Goal: Find contact information: Find contact information

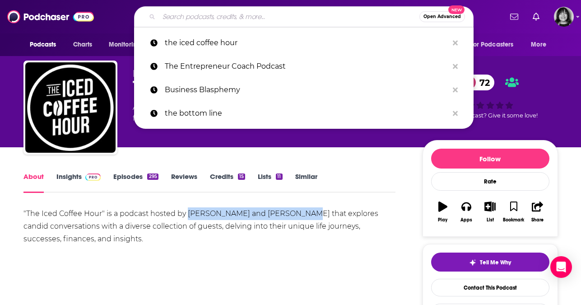
click at [287, 19] on input "Search podcasts, credits, & more..." at bounding box center [289, 16] width 260 height 14
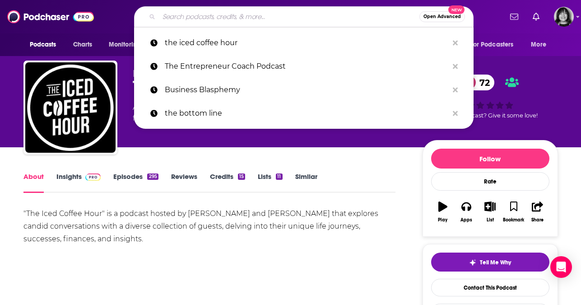
paste input "Entrepreneur Next Door"
type input "Entrepreneur Next Door"
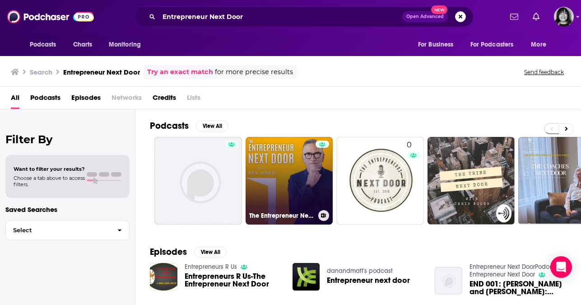
click at [280, 181] on link "The Entrepreneur Next Door 🏡" at bounding box center [289, 181] width 88 height 88
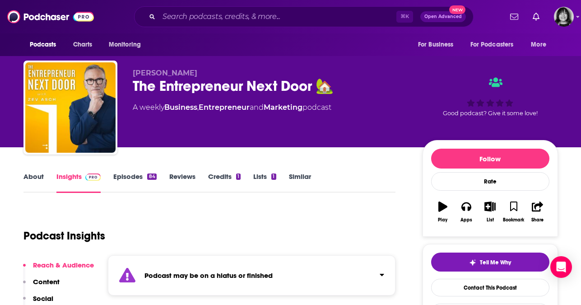
click at [198, 276] on strong "Podcast may be on a hiatus or finished" at bounding box center [208, 275] width 128 height 9
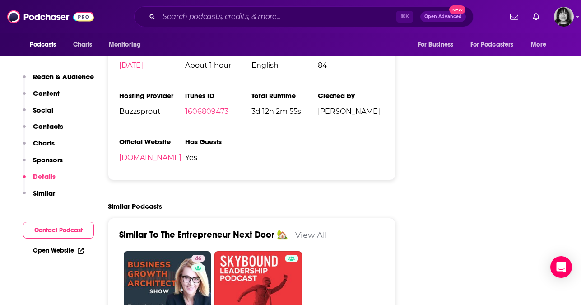
scroll to position [1193, 0]
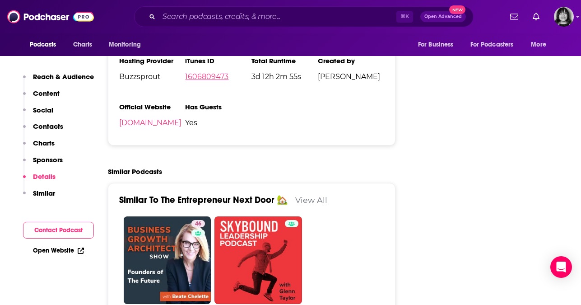
click at [207, 76] on link "1606809473" at bounding box center [206, 76] width 43 height 9
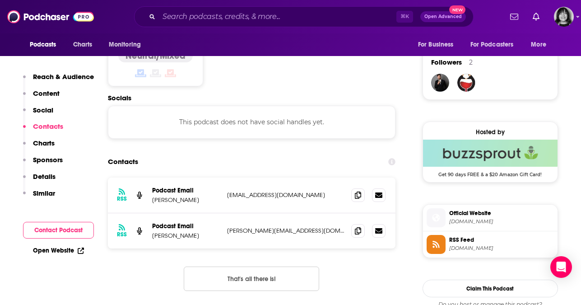
scroll to position [647, 0]
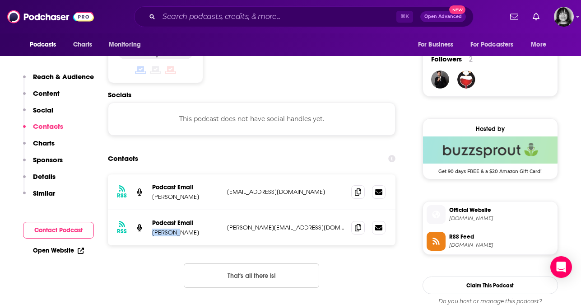
drag, startPoint x: 186, startPoint y: 236, endPoint x: 151, endPoint y: 237, distance: 35.2
click at [151, 237] on div "RSS Podcast Email Zev Asch zev@zevasch.com zev@zevasch.com" at bounding box center [252, 227] width 288 height 35
copy p "Zev Asch"
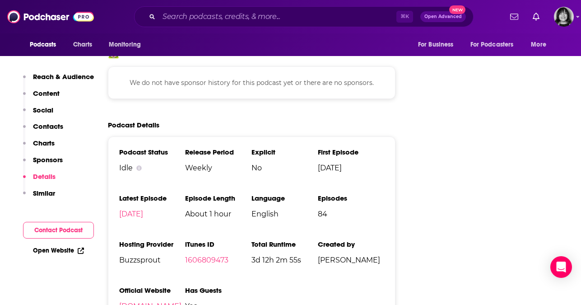
scroll to position [1114, 0]
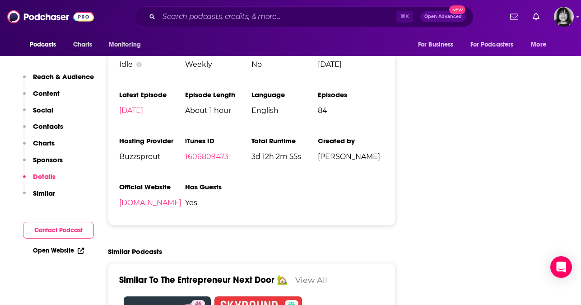
click at [129, 214] on li "Official Website zevasch.com" at bounding box center [152, 198] width 66 height 32
click at [130, 207] on link "zevasch.com" at bounding box center [150, 202] width 62 height 9
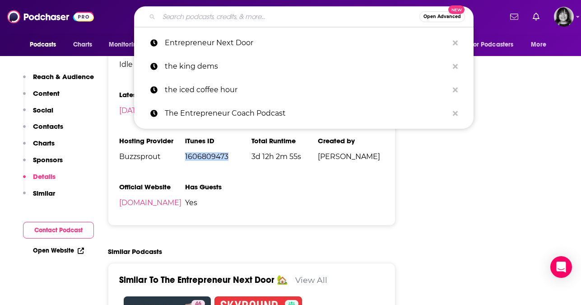
click at [272, 17] on input "Search podcasts, credits, & more..." at bounding box center [289, 16] width 260 height 14
paste input "Entrepreneurial Thought Leaders"
type input "Entrepreneurial Thought Leaders"
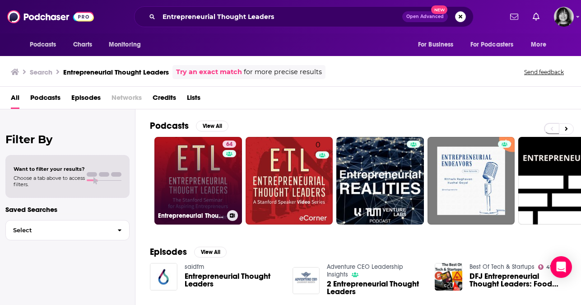
click at [185, 190] on link "64 Entrepreneurial Thought Leaders (ETL)" at bounding box center [198, 181] width 88 height 88
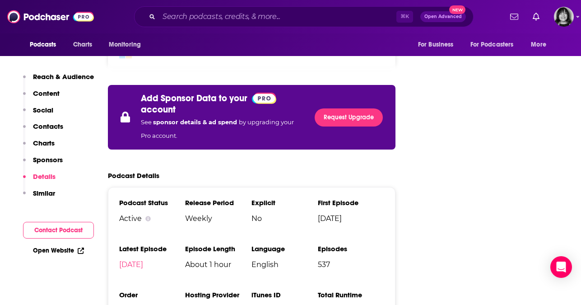
scroll to position [1401, 0]
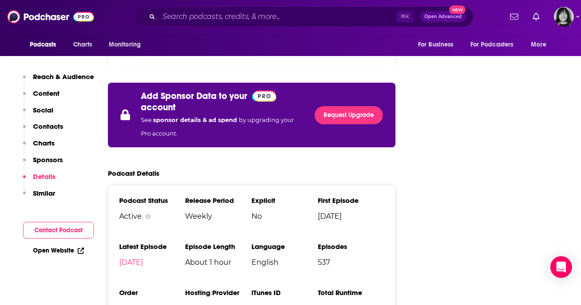
click at [260, 288] on li "iTunes ID 80867514" at bounding box center [284, 304] width 66 height 32
click at [260, 304] on link "80867514" at bounding box center [268, 308] width 34 height 9
click at [260, 16] on input "Search podcasts, credits, & more..." at bounding box center [277, 16] width 237 height 14
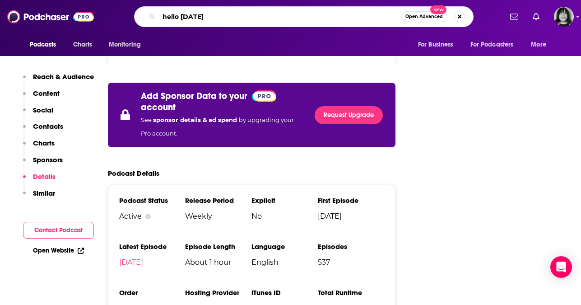
type input "hello monday"
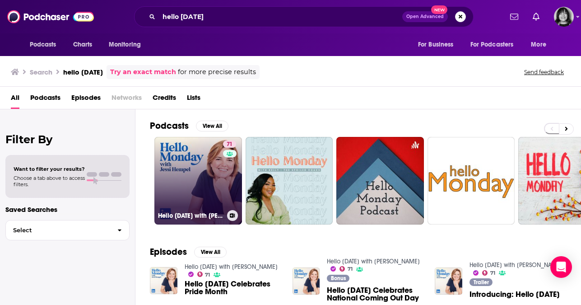
click at [202, 186] on link "71 Hello Monday with Jessi Hempel" at bounding box center [198, 181] width 88 height 88
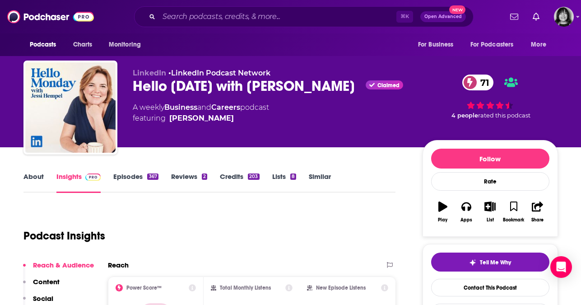
click at [35, 176] on link "About" at bounding box center [33, 182] width 20 height 21
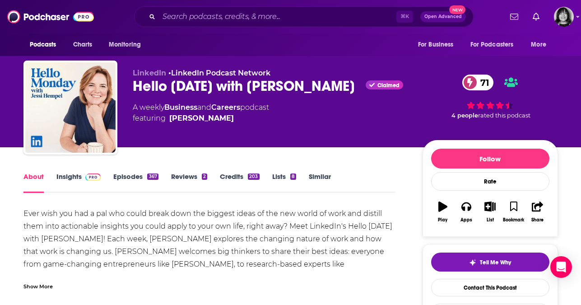
click at [33, 286] on div "Show More" at bounding box center [37, 285] width 29 height 9
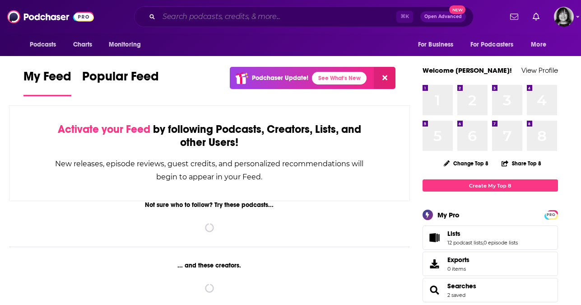
click at [258, 17] on input "Search podcasts, credits, & more..." at bounding box center [277, 16] width 237 height 14
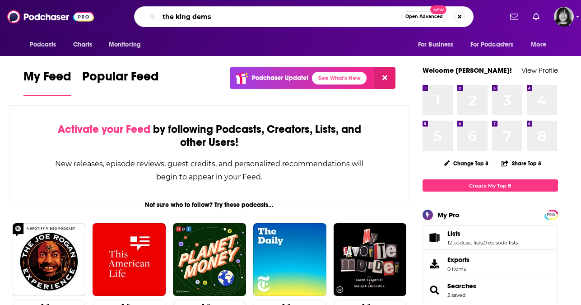
type input "the king dems"
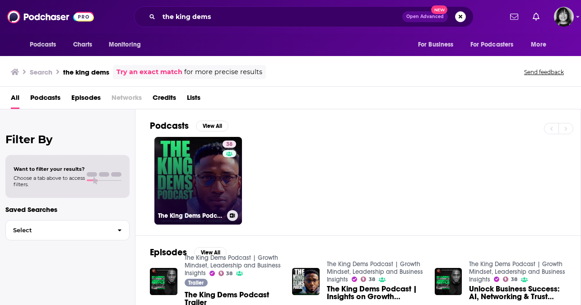
click at [182, 185] on link "38 The King Dems Podcast | Growth Mindset, Leadership and Business Insights" at bounding box center [198, 181] width 88 height 88
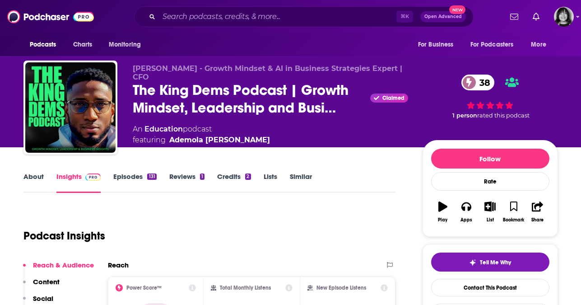
click at [33, 173] on link "About" at bounding box center [33, 182] width 20 height 21
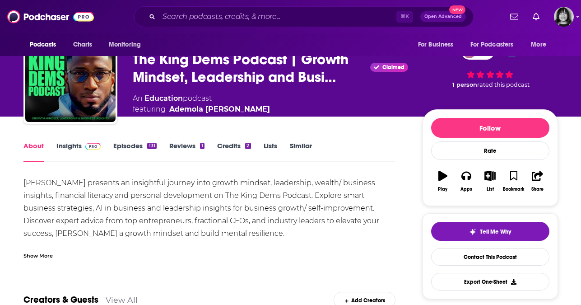
scroll to position [31, 0]
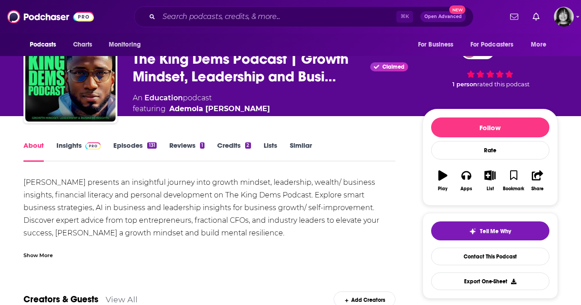
click at [37, 249] on div "Show More" at bounding box center [209, 251] width 372 height 15
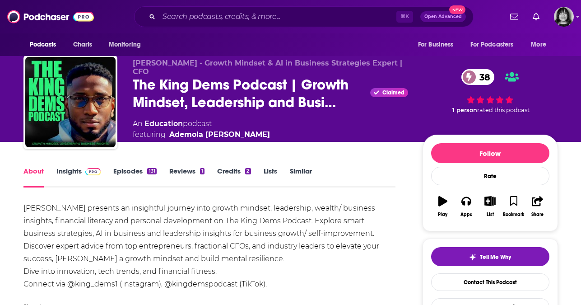
scroll to position [0, 0]
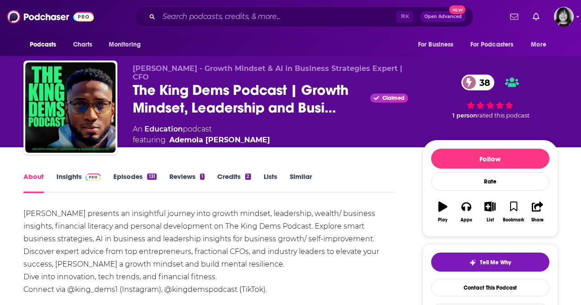
click at [85, 176] on img at bounding box center [93, 176] width 16 height 7
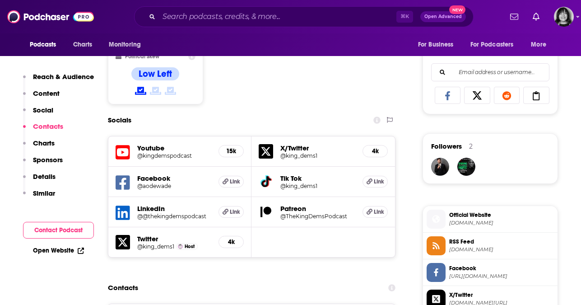
scroll to position [560, 0]
click at [126, 143] on div "Youtube @kingdemspodcast 15k" at bounding box center [179, 152] width 143 height 30
click at [119, 149] on icon at bounding box center [123, 152] width 14 height 17
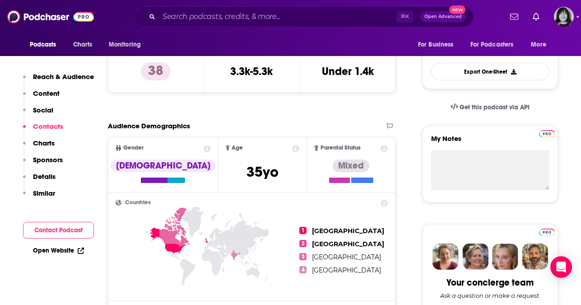
scroll to position [0, 0]
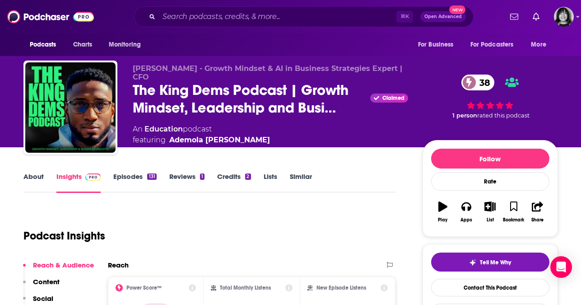
click at [35, 176] on link "About" at bounding box center [33, 182] width 20 height 21
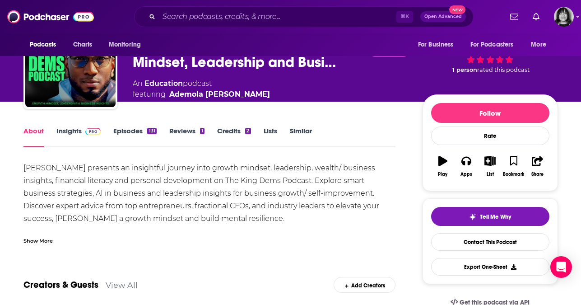
scroll to position [47, 0]
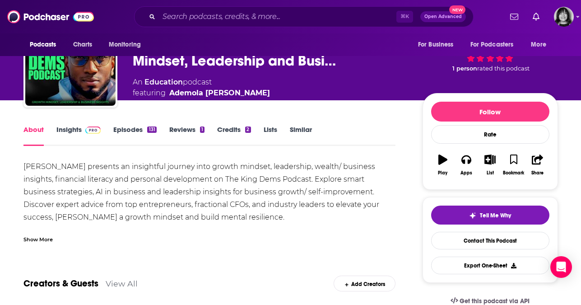
click at [34, 232] on div "Show More" at bounding box center [209, 235] width 372 height 15
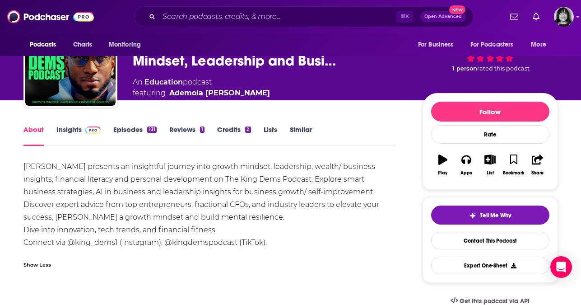
scroll to position [0, 0]
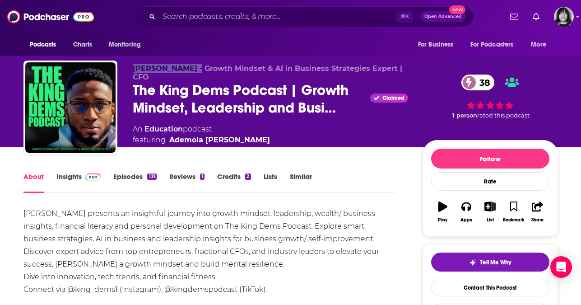
drag, startPoint x: 203, startPoint y: 70, endPoint x: 130, endPoint y: 70, distance: 73.1
click at [130, 70] on div "[PERSON_NAME] - Growth Mindset & AI in Business Strategies Expert | CFO The Kin…" at bounding box center [290, 108] width 534 height 97
copy span "[PERSON_NAME]"
click at [71, 176] on link "Insights" at bounding box center [78, 182] width 45 height 21
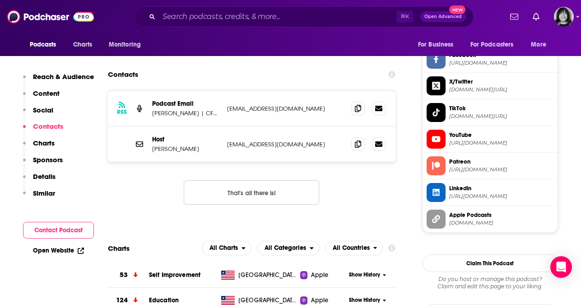
scroll to position [775, 0]
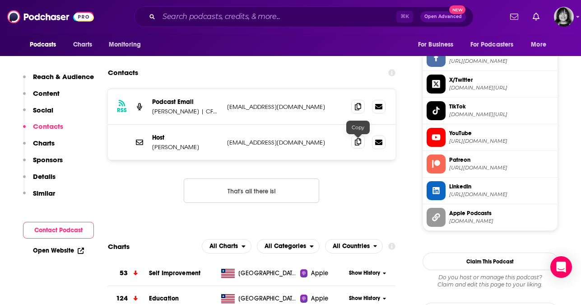
click at [360, 142] on icon at bounding box center [358, 141] width 6 height 7
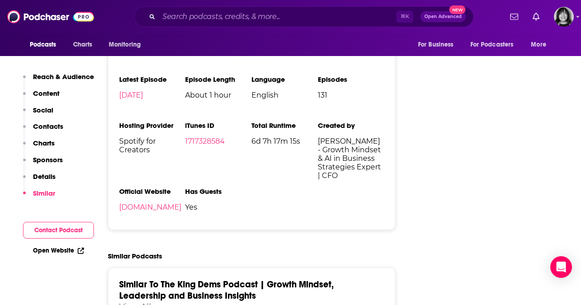
scroll to position [1202, 0]
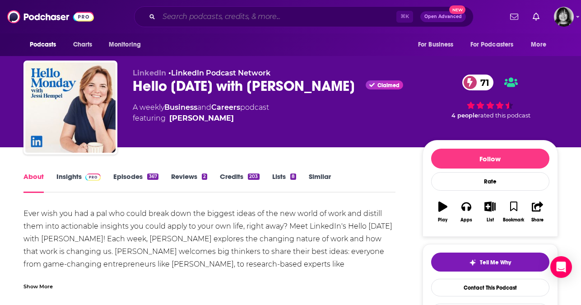
click at [262, 13] on input "Search podcasts, credits, & more..." at bounding box center [277, 16] width 237 height 14
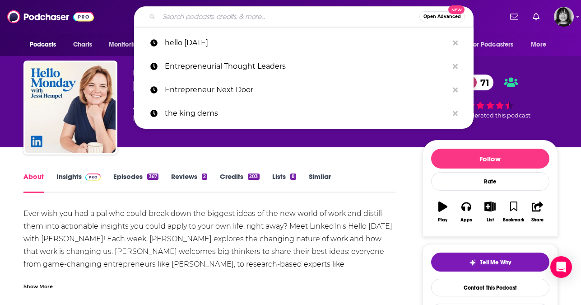
paste input "Small Business Straight Talk"
type input "Small Business Straight Talk"
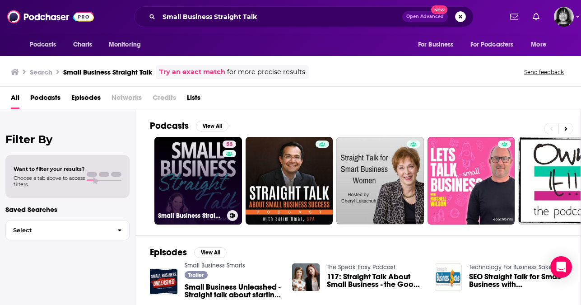
click at [194, 195] on link "55 Small Business Straight Talk | Productivity, Time Management, Mindset, & Bus…" at bounding box center [198, 181] width 88 height 88
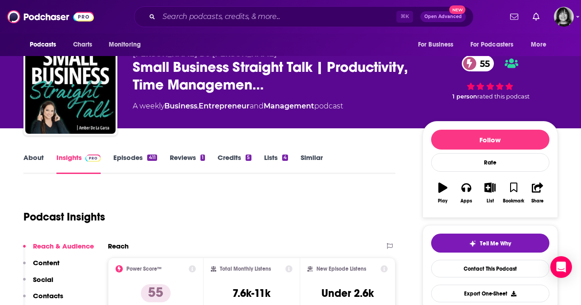
scroll to position [14, 0]
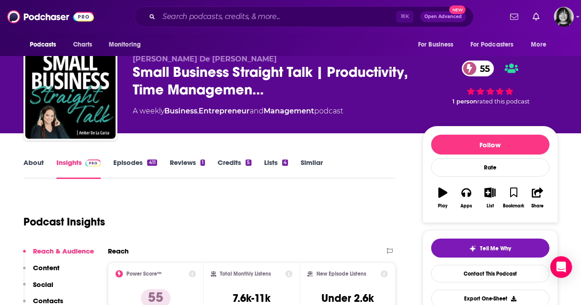
click at [26, 166] on link "About" at bounding box center [33, 168] width 20 height 21
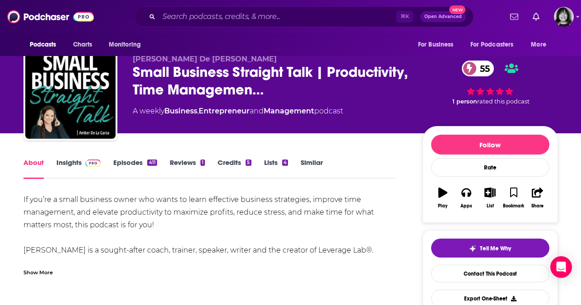
scroll to position [15, 0]
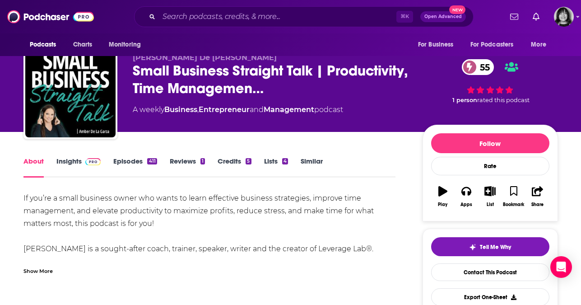
click at [52, 269] on div "Show More" at bounding box center [37, 270] width 29 height 9
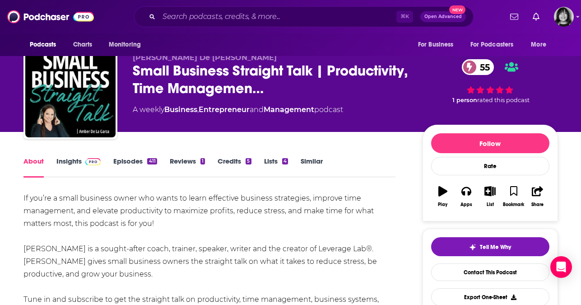
click at [58, 159] on link "Insights" at bounding box center [78, 167] width 45 height 21
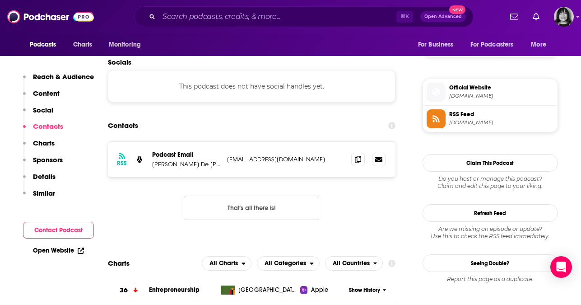
scroll to position [772, 0]
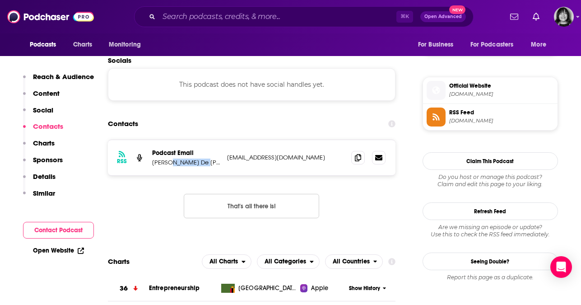
drag, startPoint x: 205, startPoint y: 120, endPoint x: 174, endPoint y: 120, distance: 31.6
click at [174, 158] on p "Amber De La Garza" at bounding box center [186, 162] width 68 height 8
copy p "De La Garza"
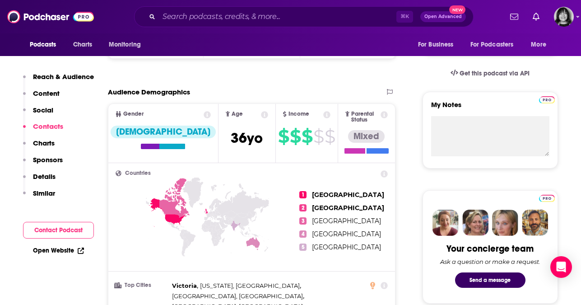
scroll to position [0, 0]
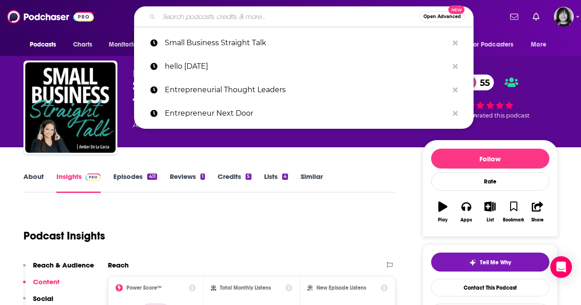
click at [276, 17] on input "Search podcasts, credits, & more..." at bounding box center [289, 16] width 260 height 14
paste input "No Silver Spoons®"
type input "No Silver Spoons®"
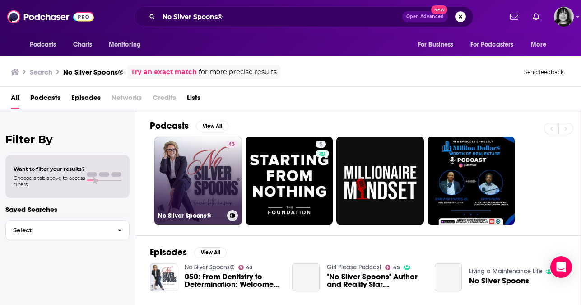
click at [185, 175] on link "43 No Silver Spoons®" at bounding box center [198, 181] width 88 height 88
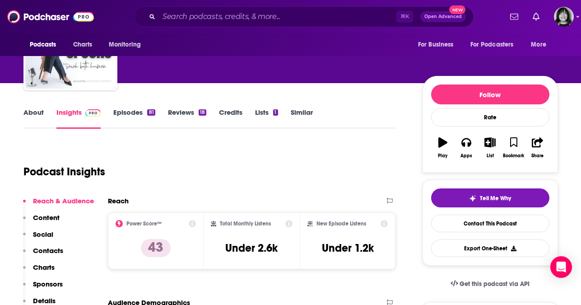
scroll to position [63, 0]
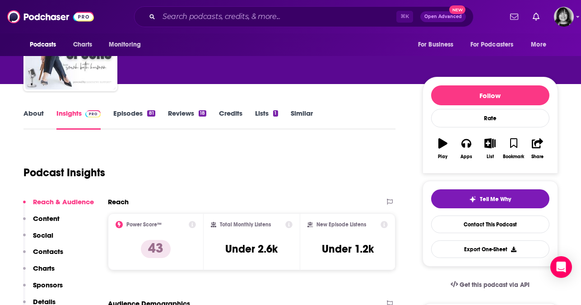
click at [36, 114] on link "About" at bounding box center [33, 119] width 20 height 21
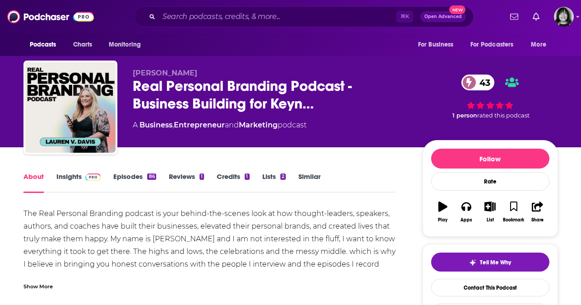
click at [69, 176] on link "Insights" at bounding box center [78, 182] width 45 height 21
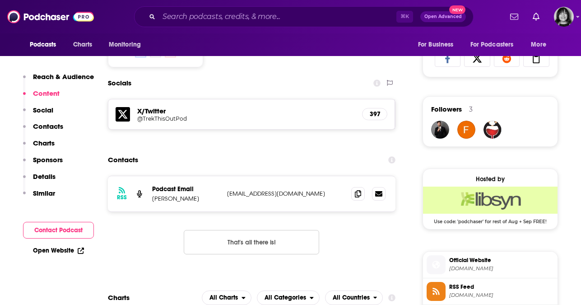
scroll to position [617, 0]
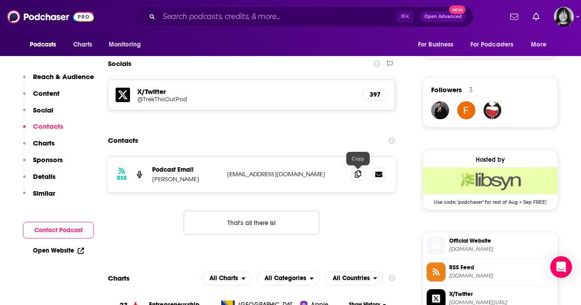
click at [356, 176] on icon at bounding box center [358, 173] width 6 height 7
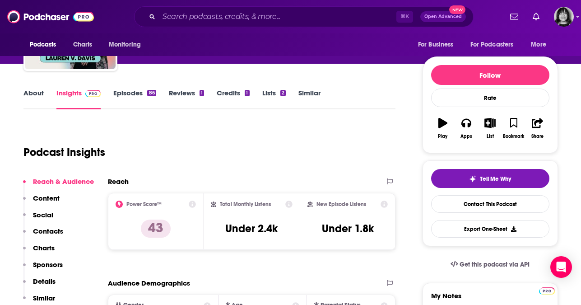
scroll to position [0, 0]
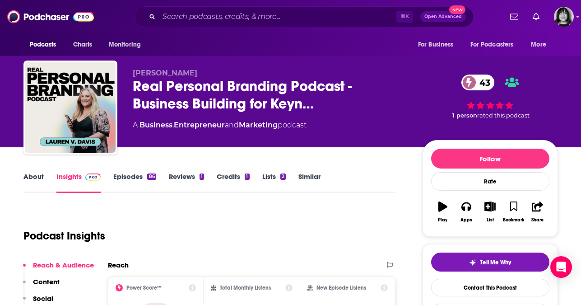
click at [166, 75] on span "Lauren V Davis" at bounding box center [165, 73] width 65 height 9
